Goal: Task Accomplishment & Management: Use online tool/utility

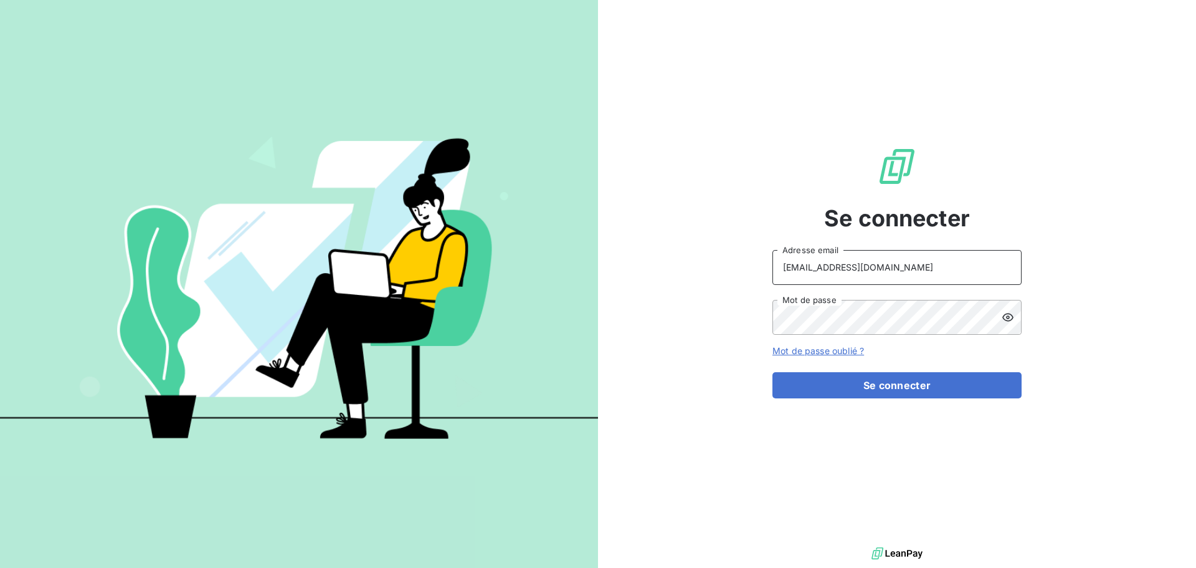
drag, startPoint x: 885, startPoint y: 270, endPoint x: 885, endPoint y: 278, distance: 8.1
click at [885, 270] on input "[EMAIL_ADDRESS][DOMAIN_NAME]" at bounding box center [896, 267] width 249 height 35
type input "[EMAIL_ADDRESS][DOMAIN_NAME]"
click at [900, 387] on button "Se connecter" at bounding box center [896, 385] width 249 height 26
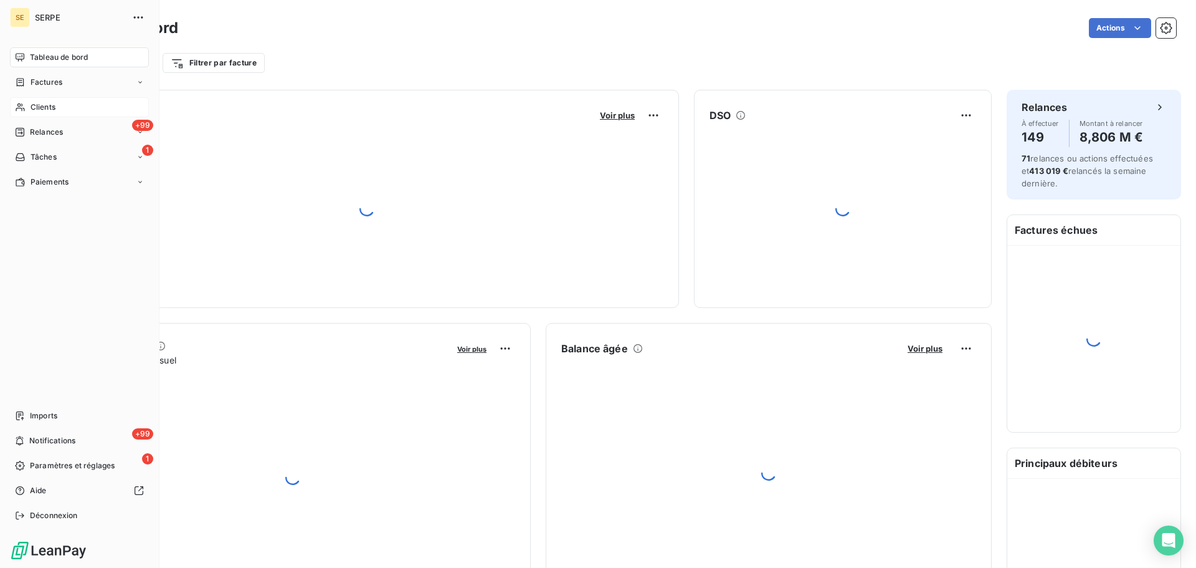
click at [52, 108] on span "Clients" at bounding box center [43, 107] width 25 height 11
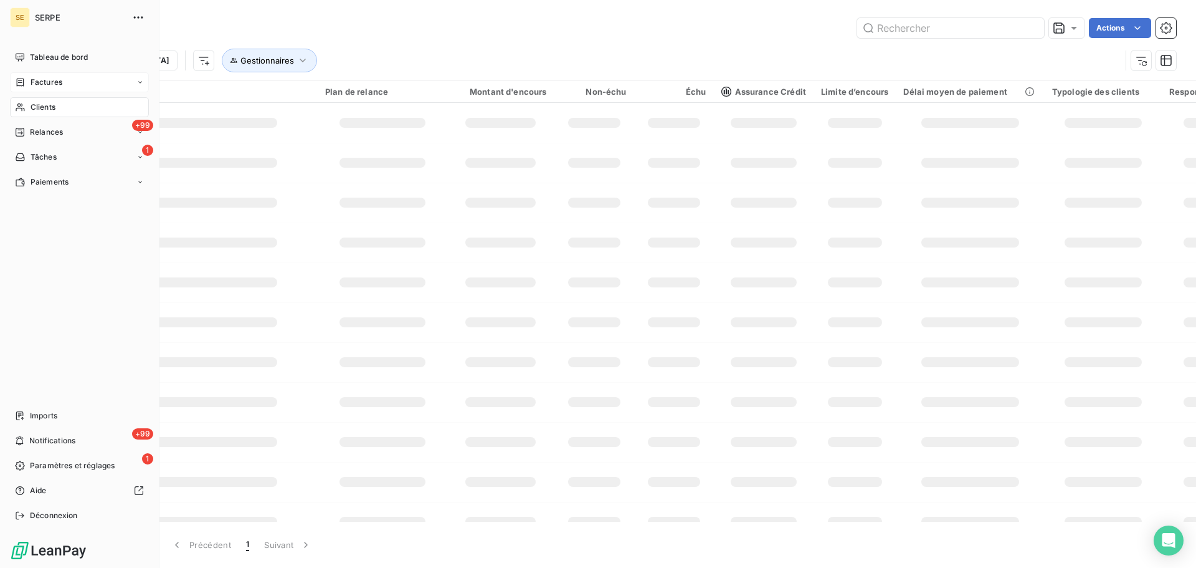
click at [60, 83] on span "Factures" at bounding box center [47, 82] width 32 height 11
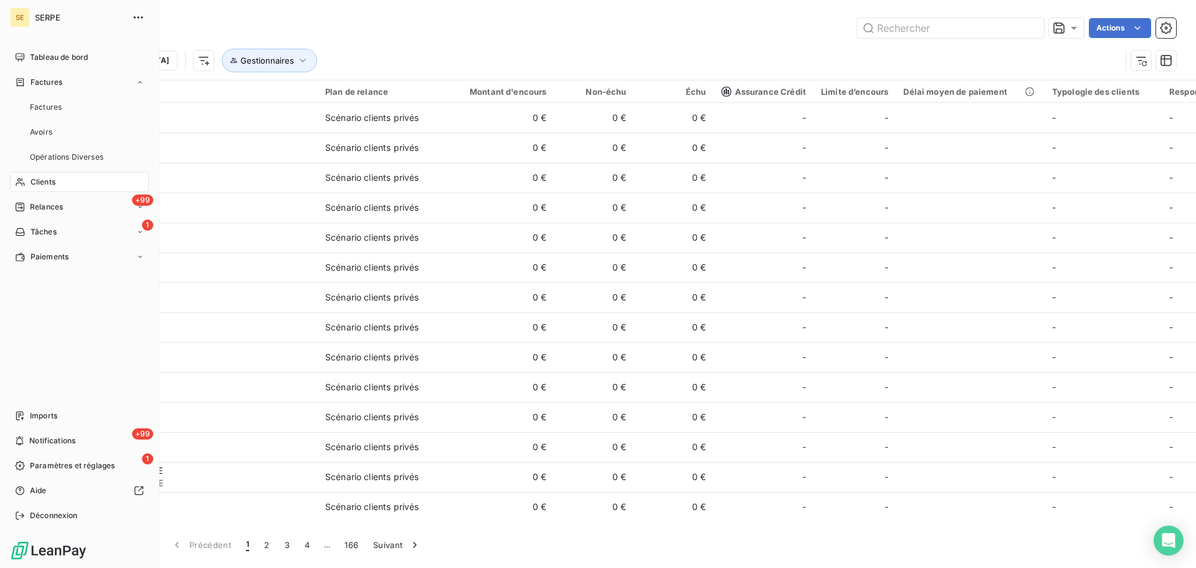
click at [49, 184] on span "Clients" at bounding box center [43, 181] width 25 height 11
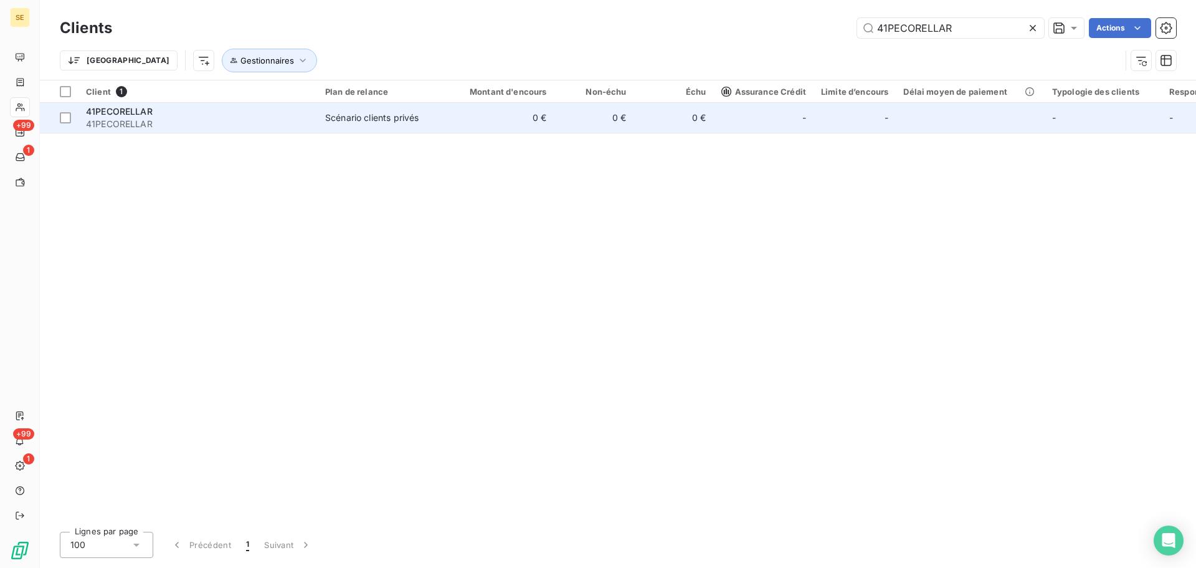
type input "41PECORELLAR"
click at [254, 128] on span "41PECORELLAR" at bounding box center [198, 124] width 224 height 12
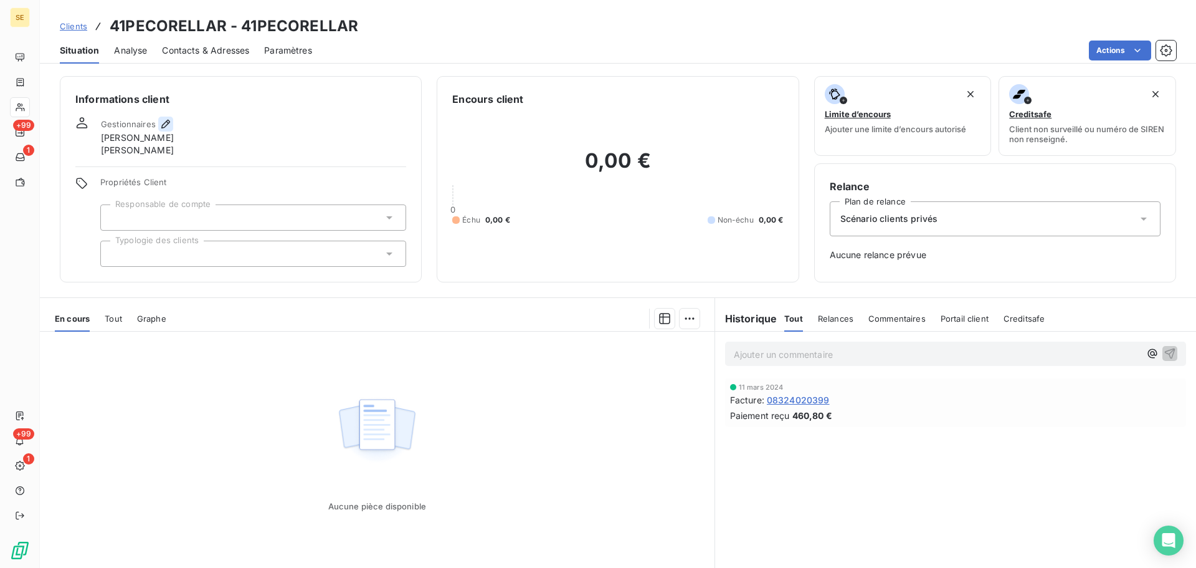
click at [171, 122] on icon "button" at bounding box center [165, 124] width 12 height 12
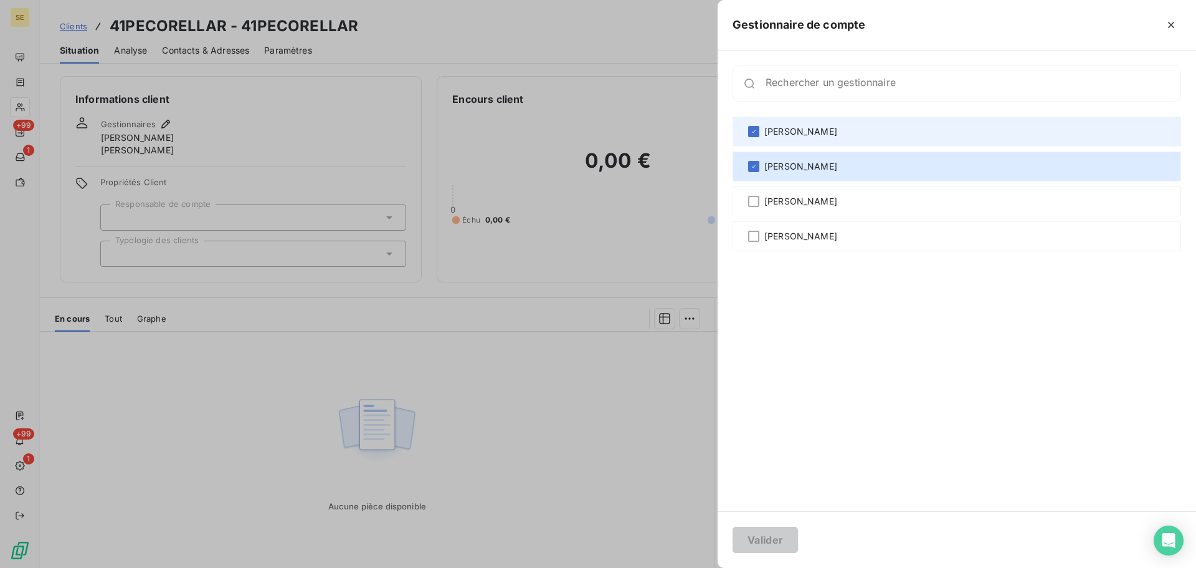
click at [923, 127] on div "[PERSON_NAME]" at bounding box center [957, 131] width 449 height 30
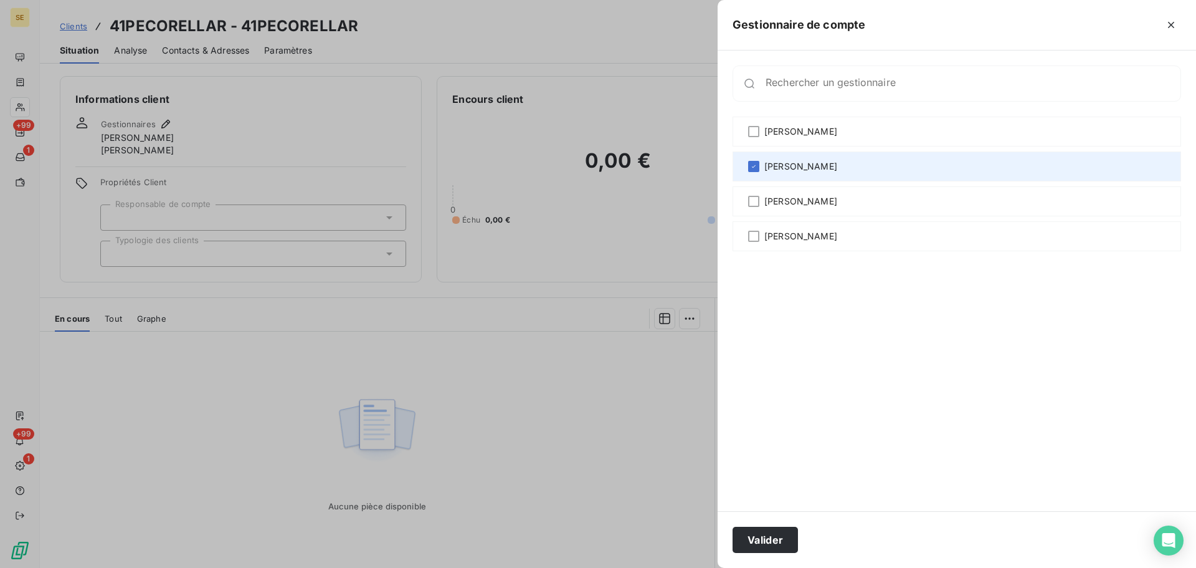
click at [923, 161] on div "[PERSON_NAME]" at bounding box center [957, 166] width 449 height 30
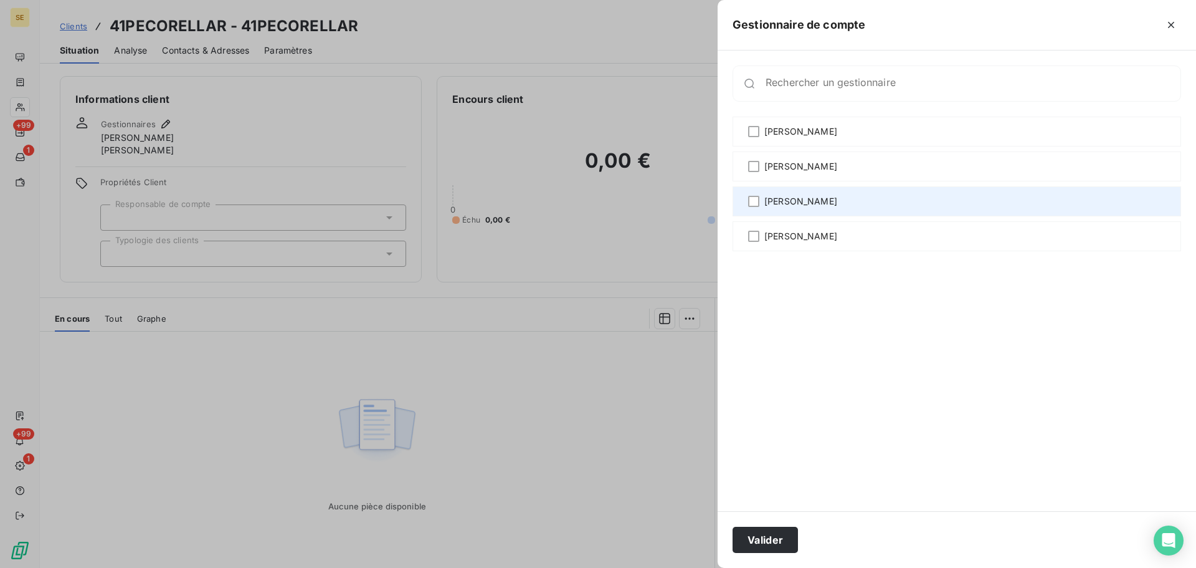
click at [899, 196] on div "[PERSON_NAME]" at bounding box center [957, 201] width 449 height 30
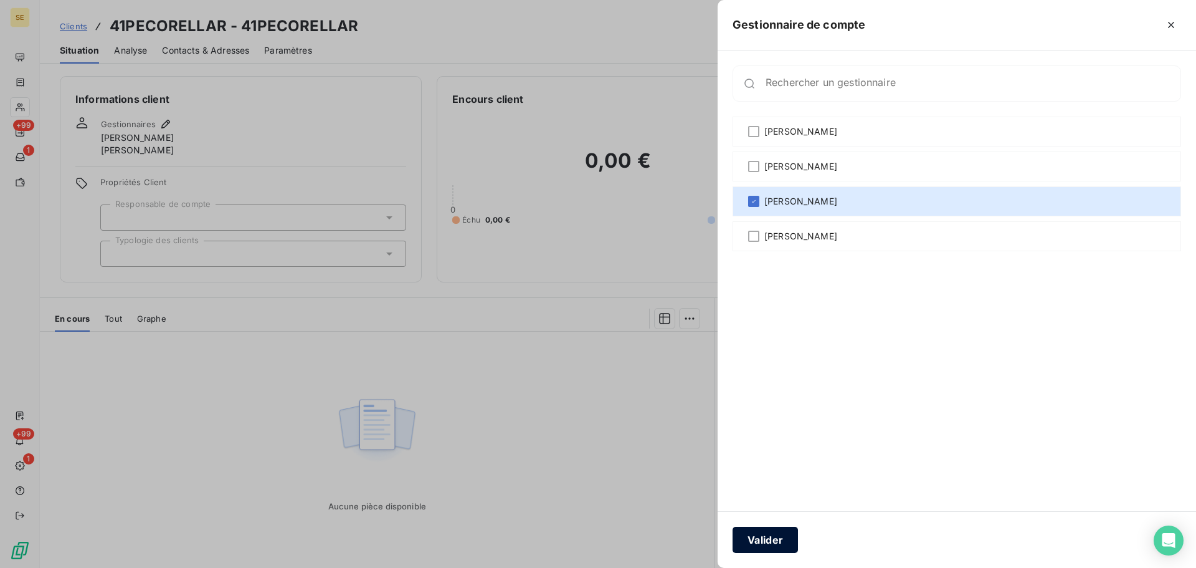
click at [765, 541] on button "Valider" at bounding box center [765, 539] width 65 height 26
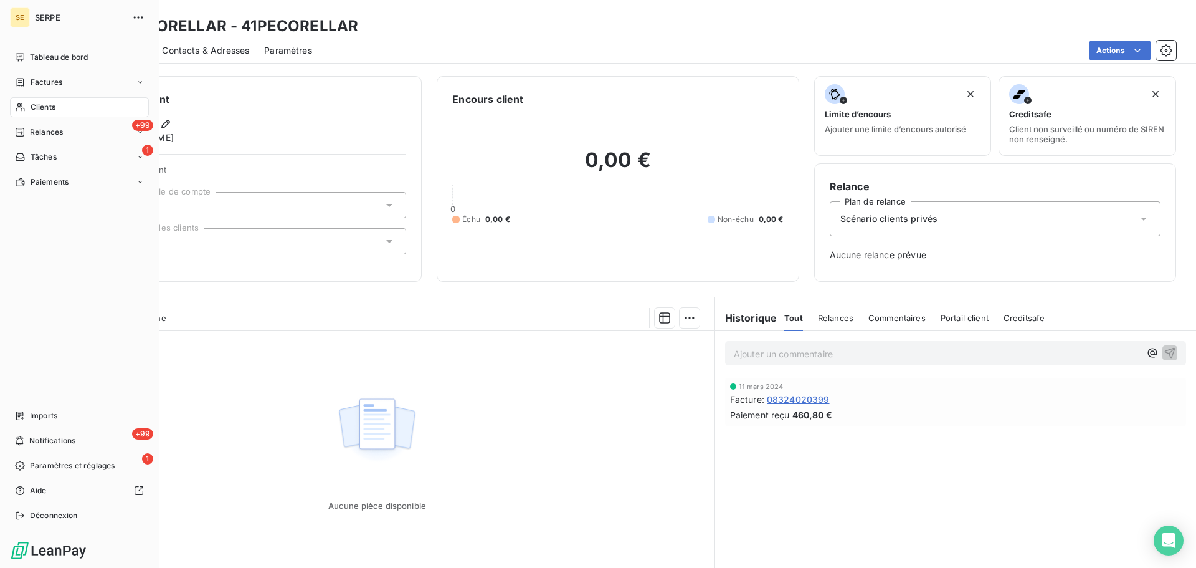
click at [49, 119] on nav "Tableau de bord Factures Clients +99 Relances 1 Tâches Paiements" at bounding box center [79, 119] width 139 height 145
click at [82, 105] on div "Clients" at bounding box center [79, 107] width 139 height 20
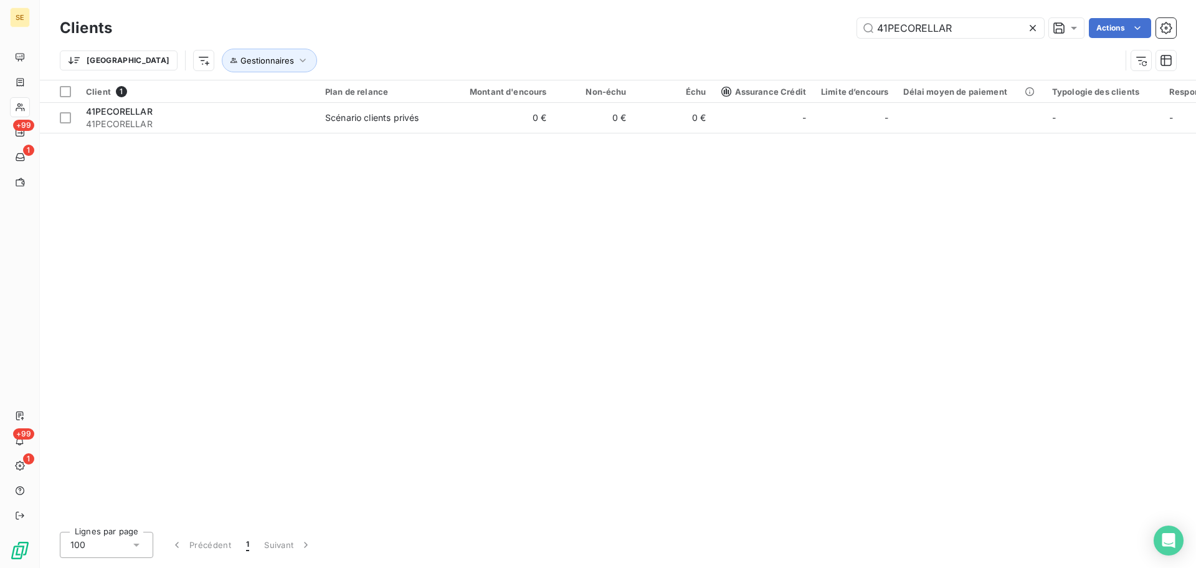
drag, startPoint x: 972, startPoint y: 31, endPoint x: 744, endPoint y: 32, distance: 228.0
click at [744, 32] on div "41PECORELLAR Actions" at bounding box center [651, 28] width 1049 height 20
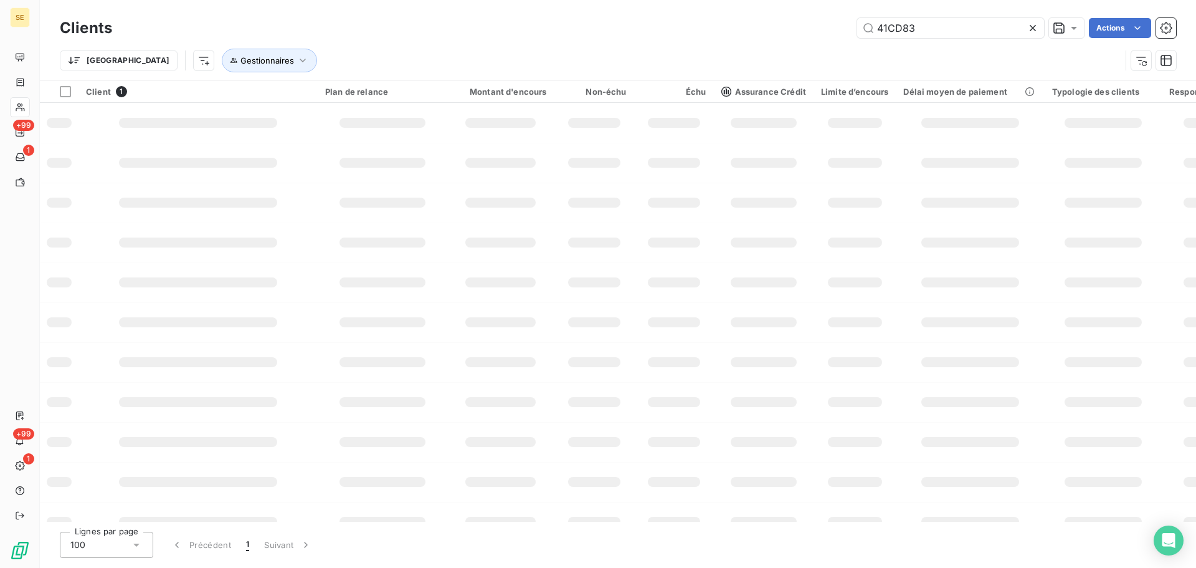
type input "41CD83"
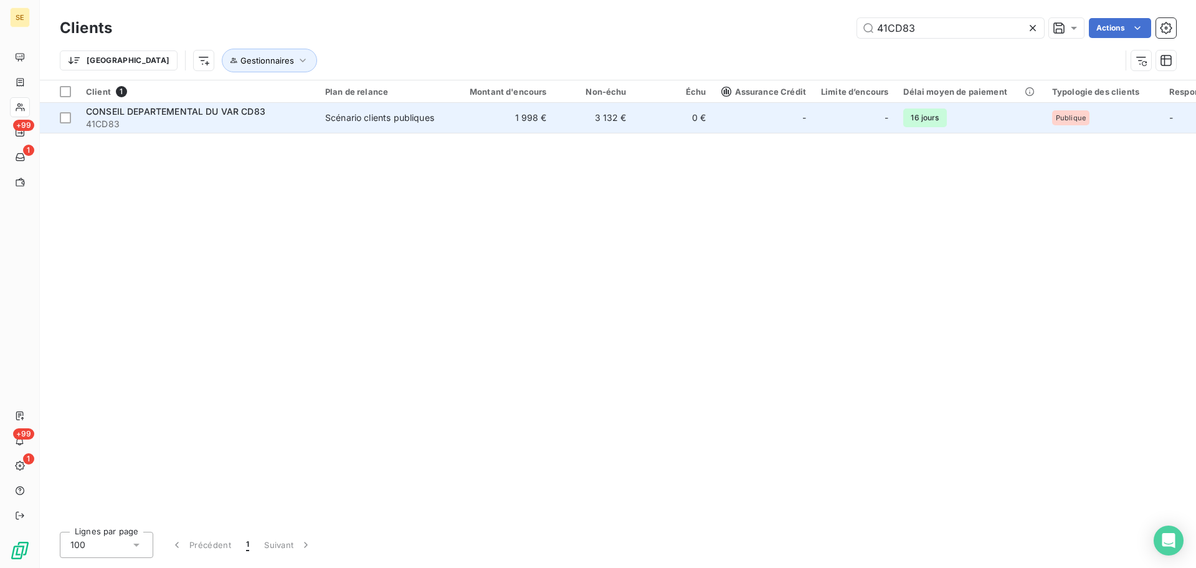
click at [411, 120] on div "Scénario clients publiques" at bounding box center [379, 118] width 109 height 12
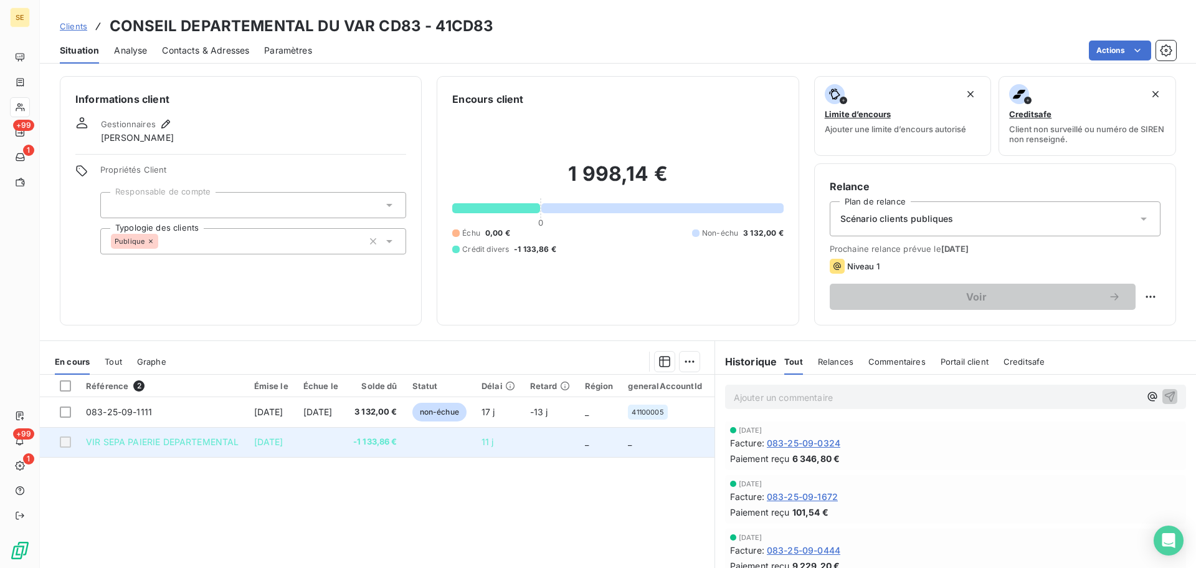
click at [346, 445] on td at bounding box center [321, 442] width 50 height 30
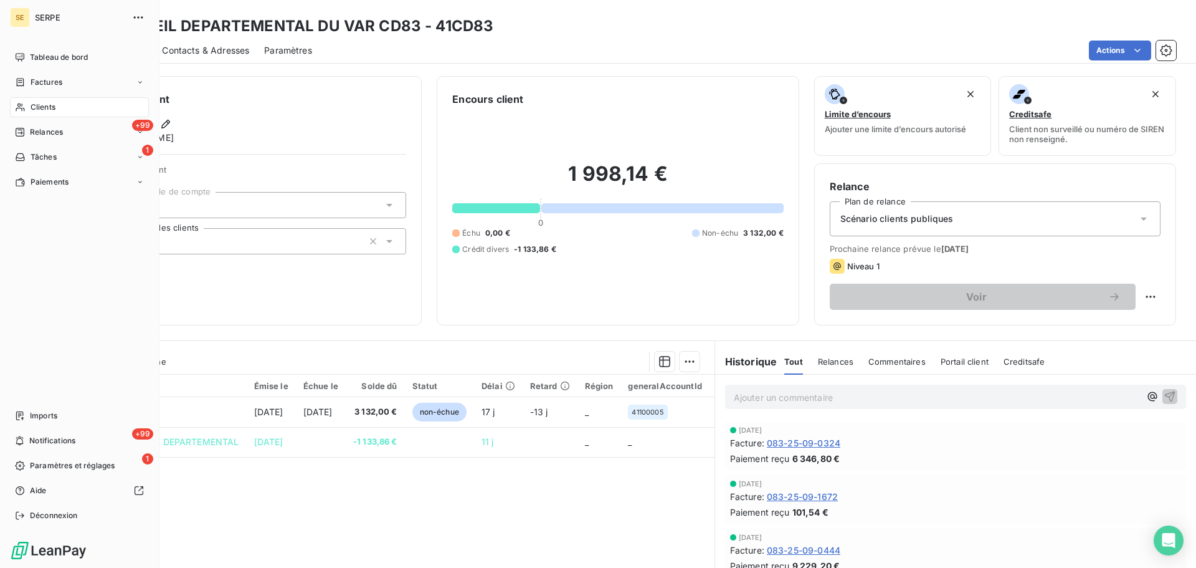
click at [28, 105] on div "Clients" at bounding box center [79, 107] width 139 height 20
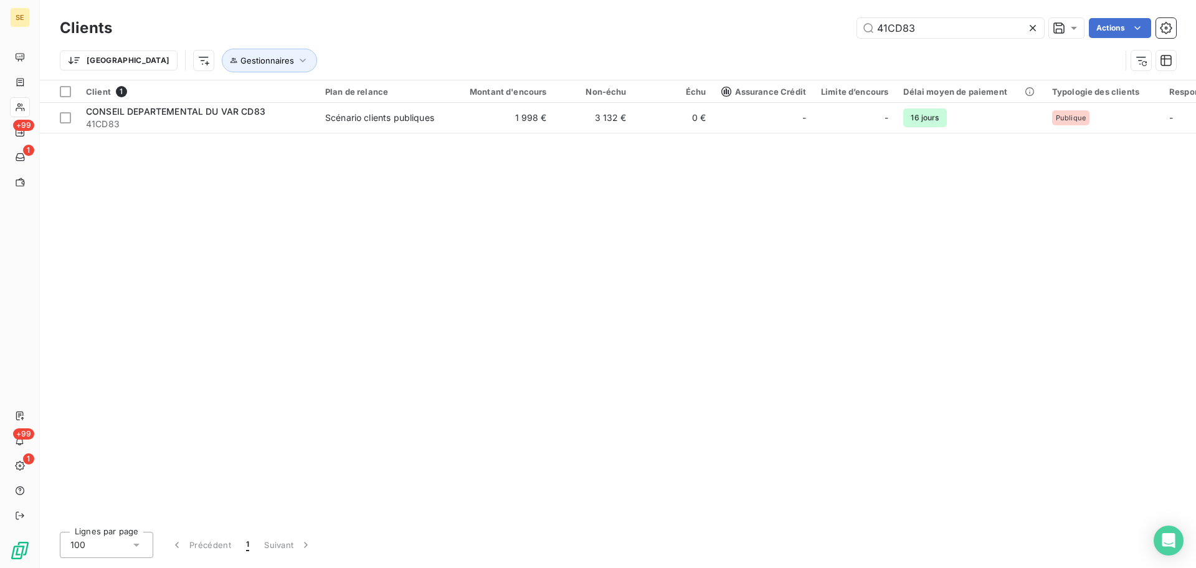
drag, startPoint x: 954, startPoint y: 24, endPoint x: 789, endPoint y: 30, distance: 165.8
click at [749, 27] on div "41CD83 Actions" at bounding box center [651, 28] width 1049 height 20
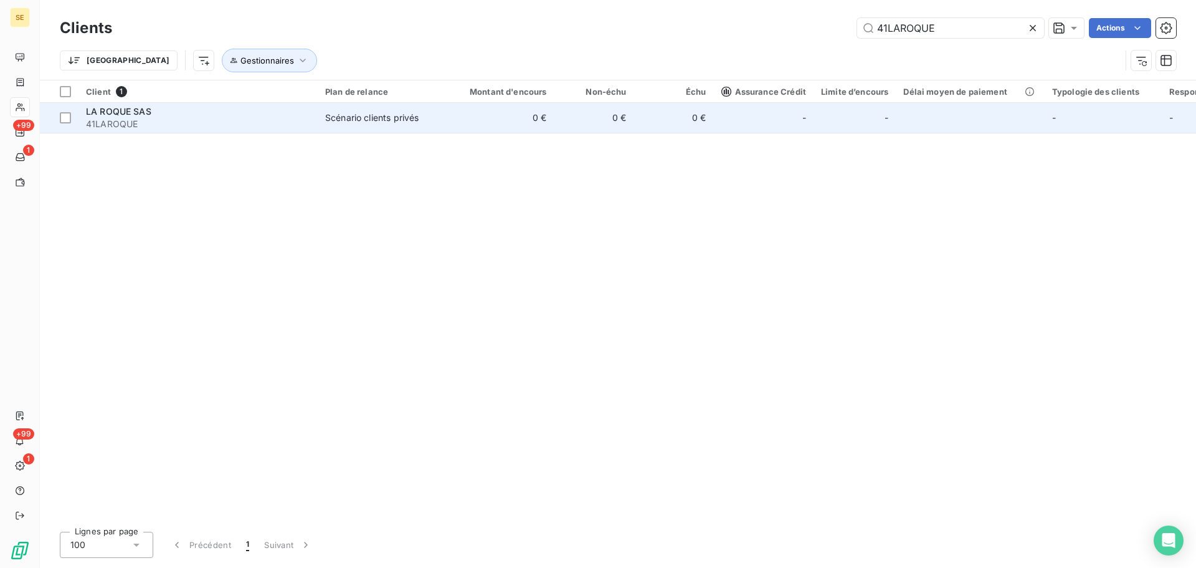
type input "41LAROQUE"
click at [353, 120] on div "Scénario clients privés" at bounding box center [371, 118] width 93 height 12
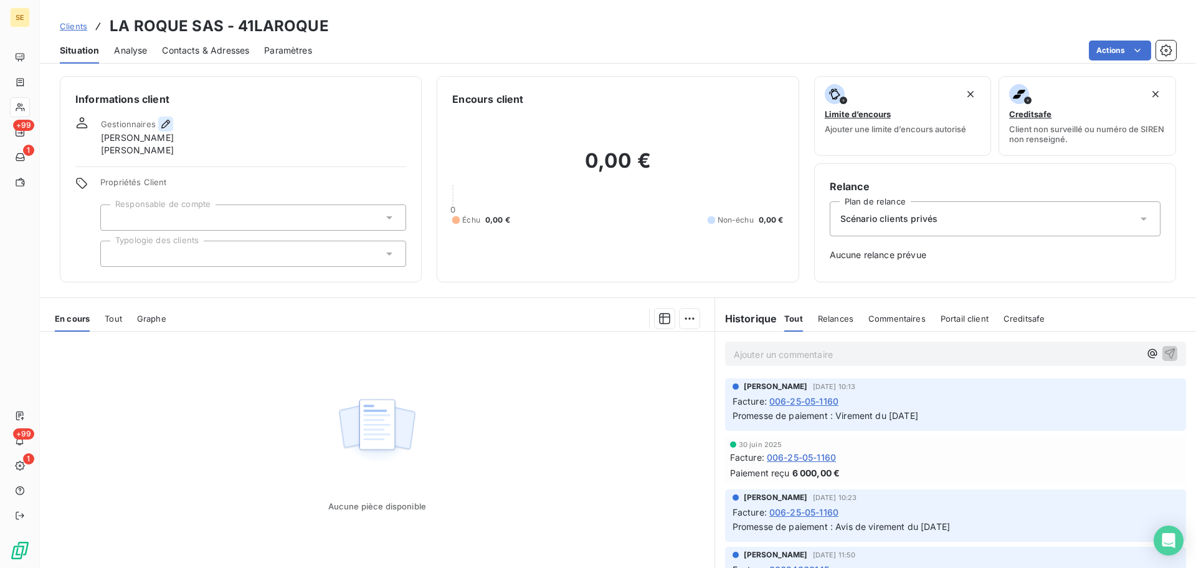
click at [168, 120] on icon "button" at bounding box center [165, 124] width 9 height 9
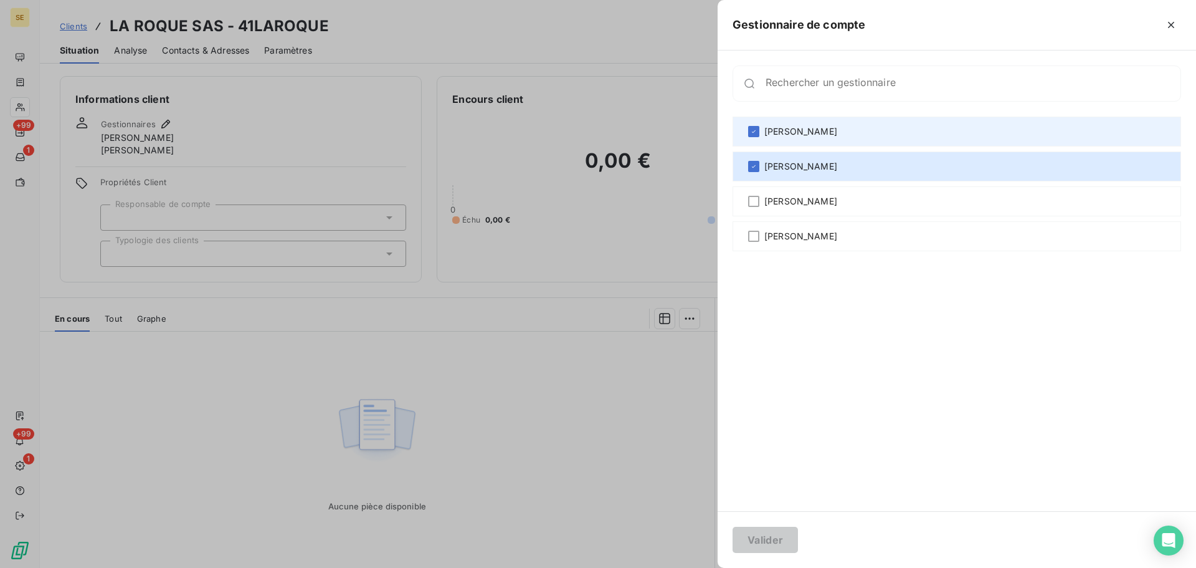
click at [963, 128] on div "[PERSON_NAME]" at bounding box center [957, 131] width 449 height 30
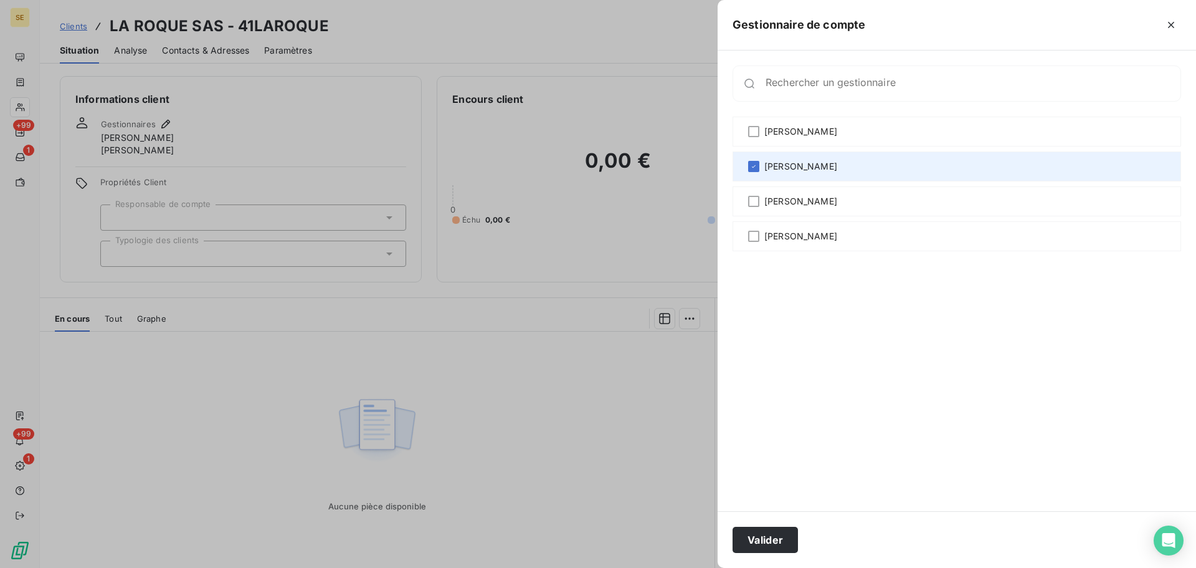
click at [949, 164] on div "[PERSON_NAME]" at bounding box center [957, 166] width 449 height 30
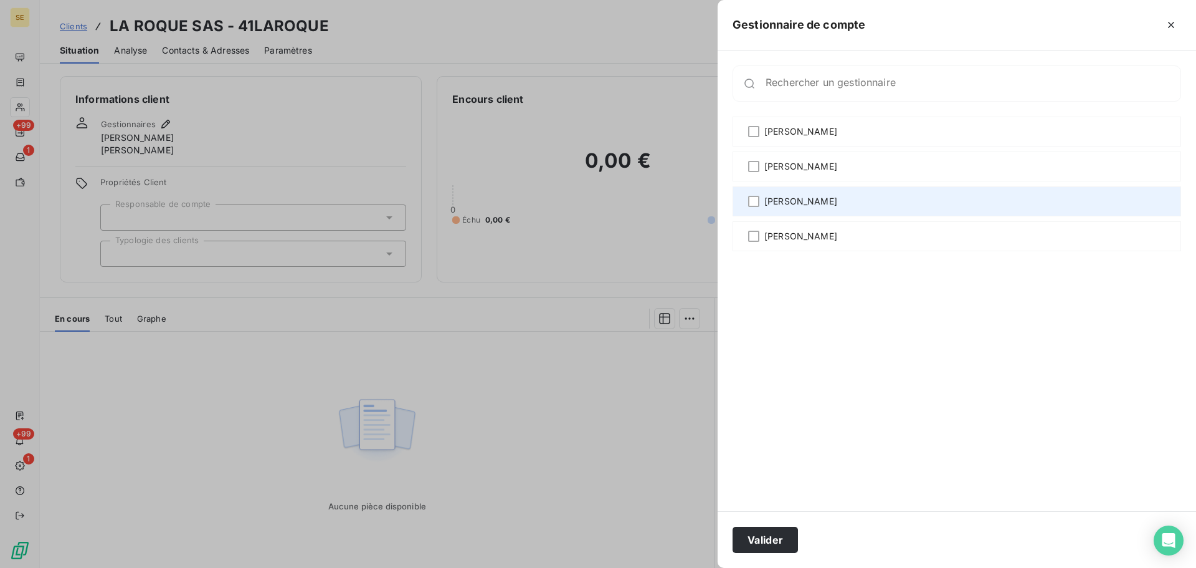
click at [871, 201] on div "[PERSON_NAME]" at bounding box center [957, 201] width 449 height 30
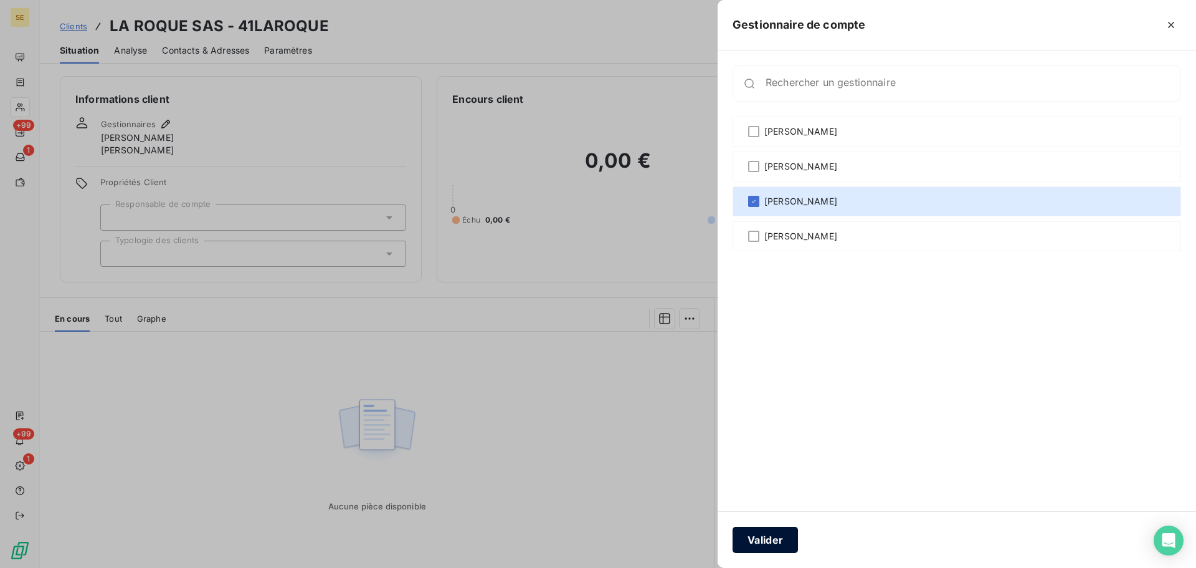
click at [767, 543] on button "Valider" at bounding box center [765, 539] width 65 height 26
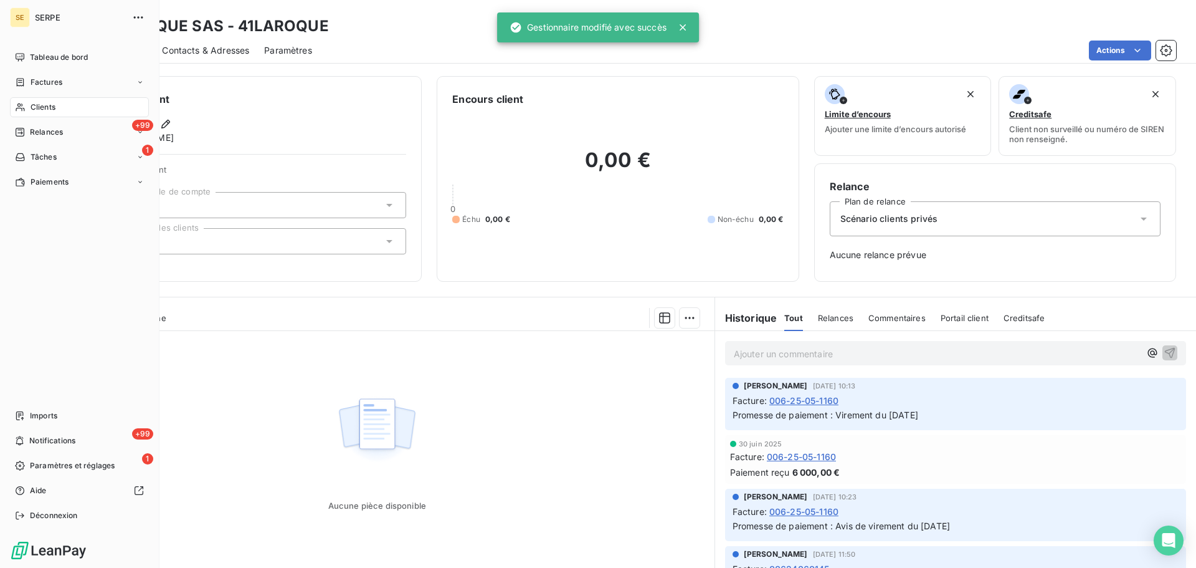
click at [61, 105] on div "Clients" at bounding box center [79, 107] width 139 height 20
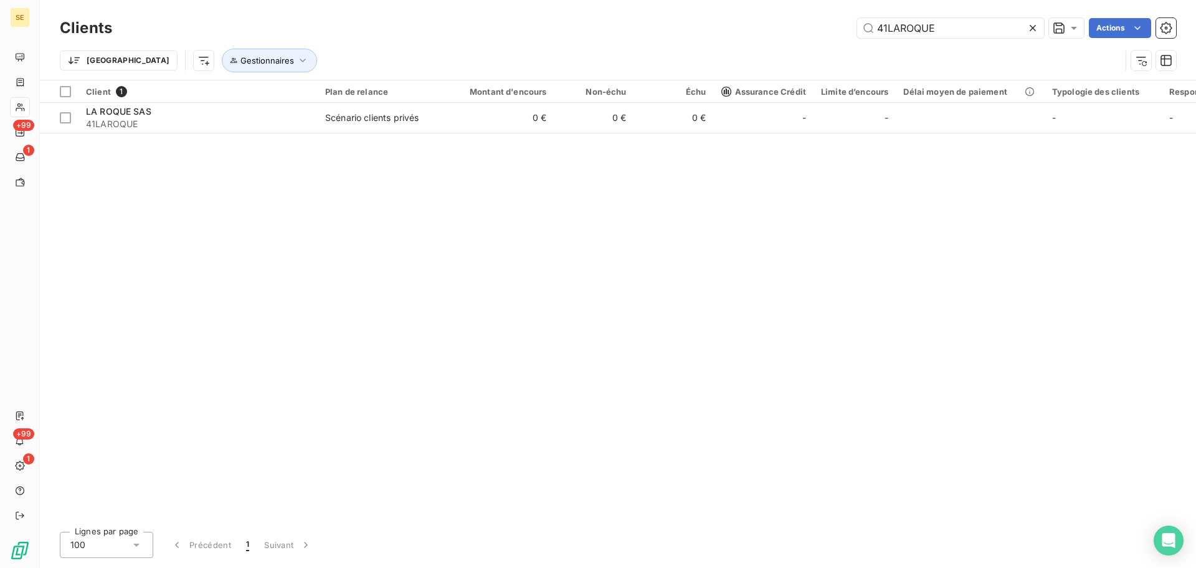
drag, startPoint x: 859, startPoint y: 29, endPoint x: 834, endPoint y: 27, distance: 24.9
click at [834, 27] on div "41LAROQUE Actions" at bounding box center [651, 28] width 1049 height 20
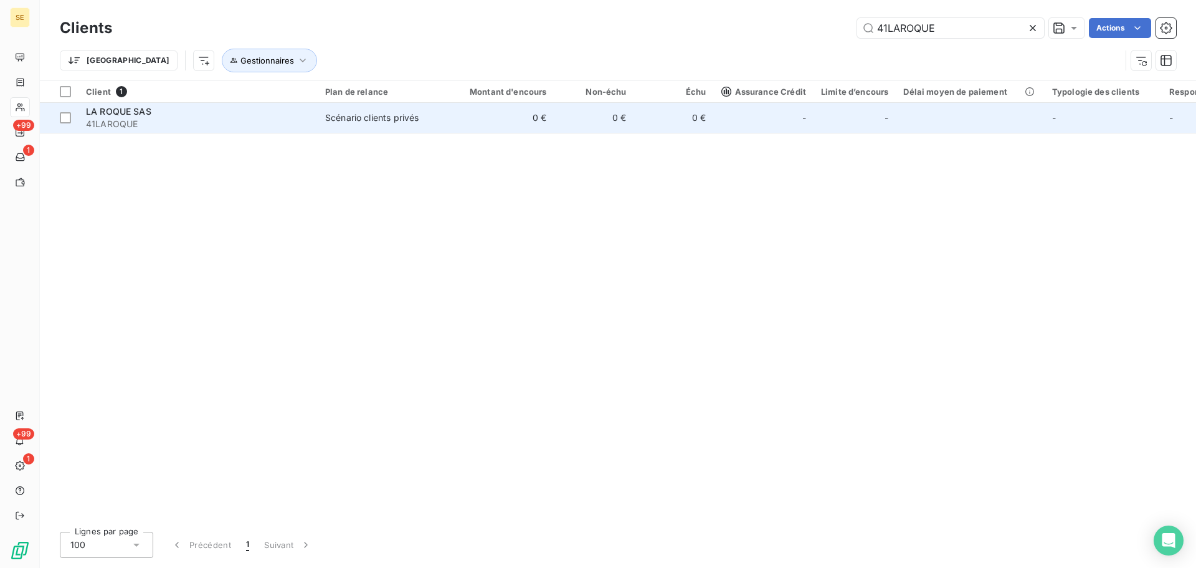
click at [501, 107] on td "0 €" at bounding box center [500, 118] width 107 height 30
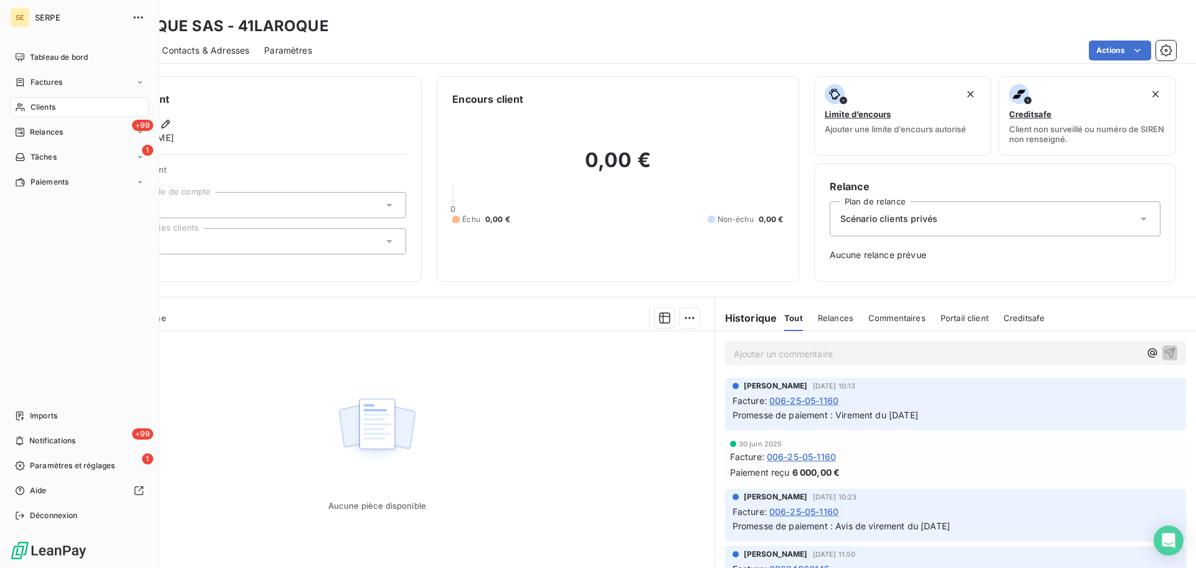
click at [45, 112] on span "Clients" at bounding box center [43, 107] width 25 height 11
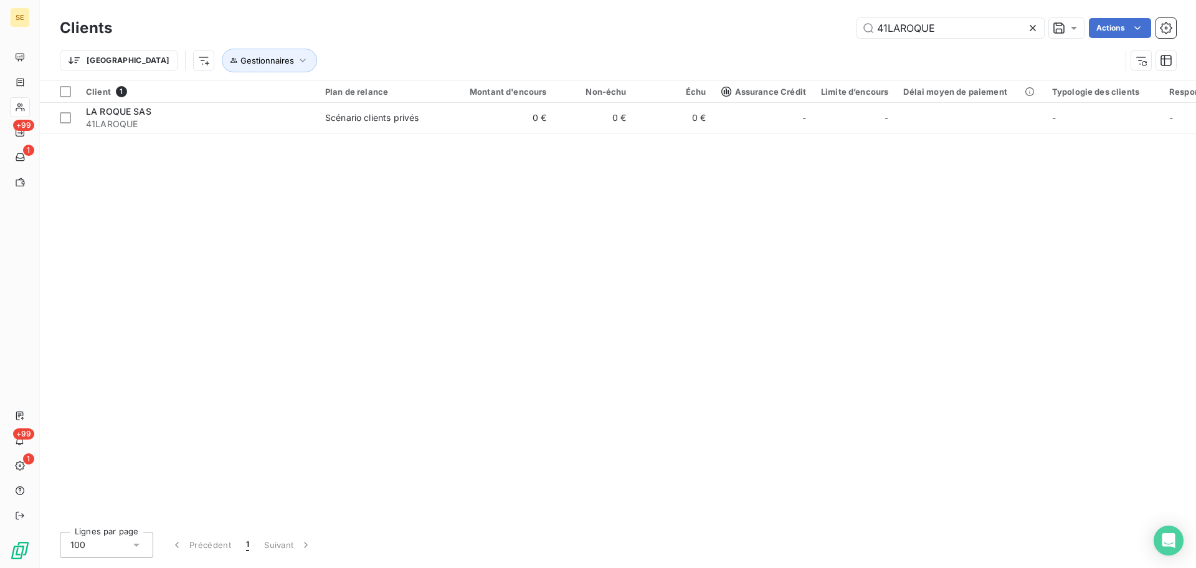
drag, startPoint x: 949, startPoint y: 27, endPoint x: 742, endPoint y: 16, distance: 207.1
click at [747, 17] on div "Clients 41LAROQUE Actions" at bounding box center [618, 28] width 1116 height 26
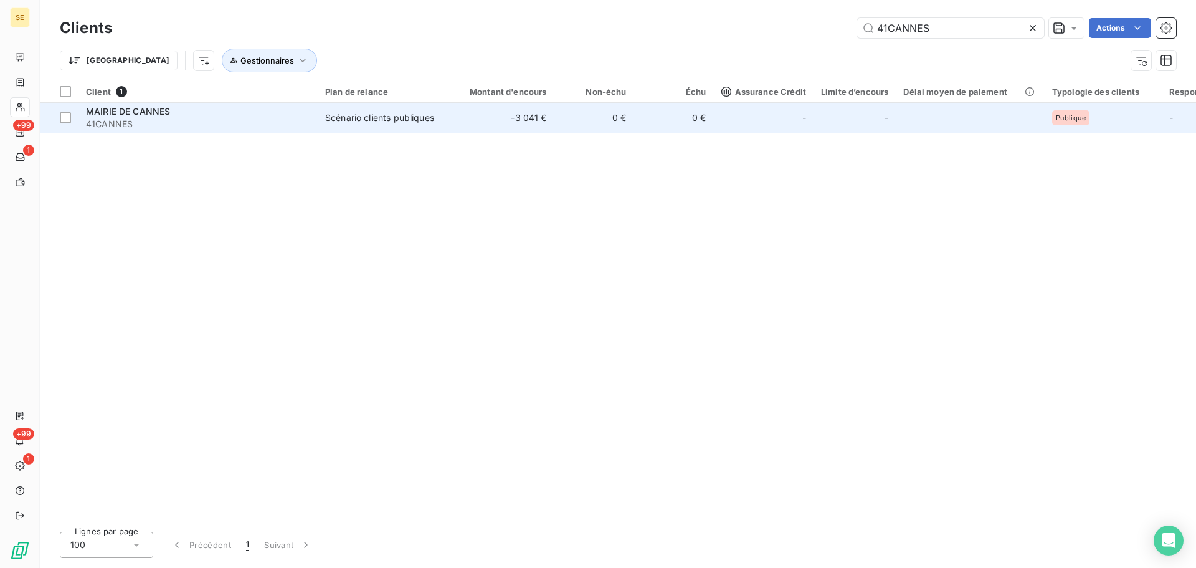
type input "41CANNES"
click at [368, 117] on div "Scénario clients publiques" at bounding box center [379, 118] width 109 height 12
